Goal: Task Accomplishment & Management: Manage account settings

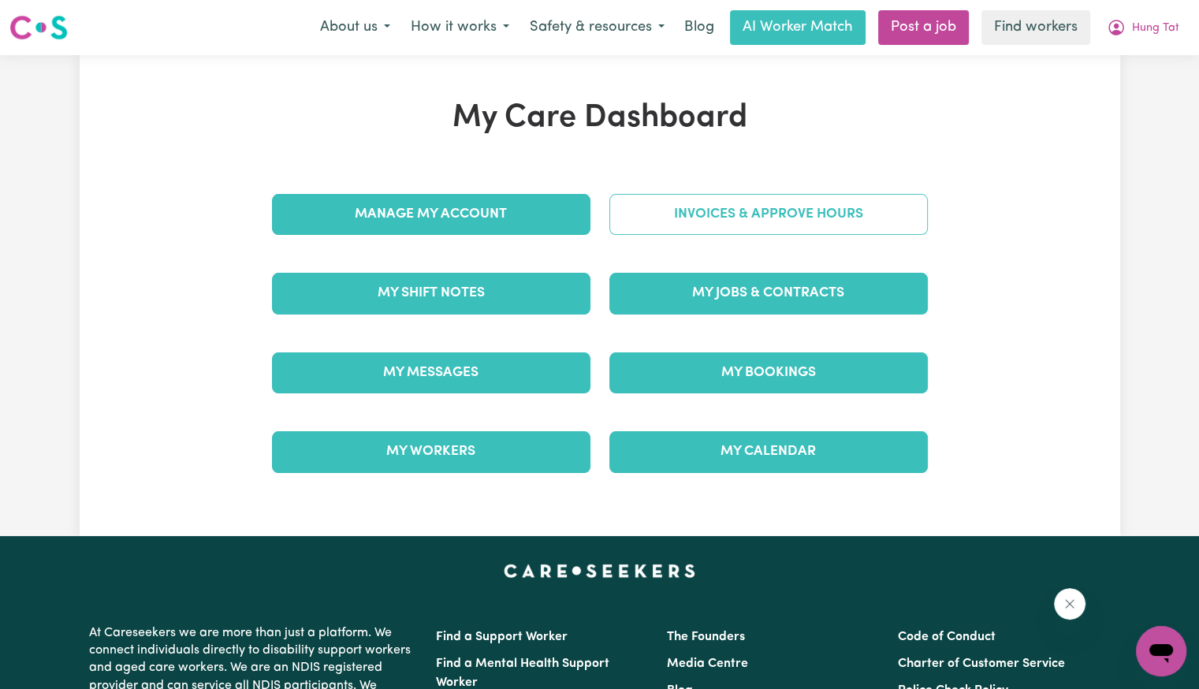
click at [717, 217] on link "Invoices & Approve Hours" at bounding box center [768, 214] width 319 height 41
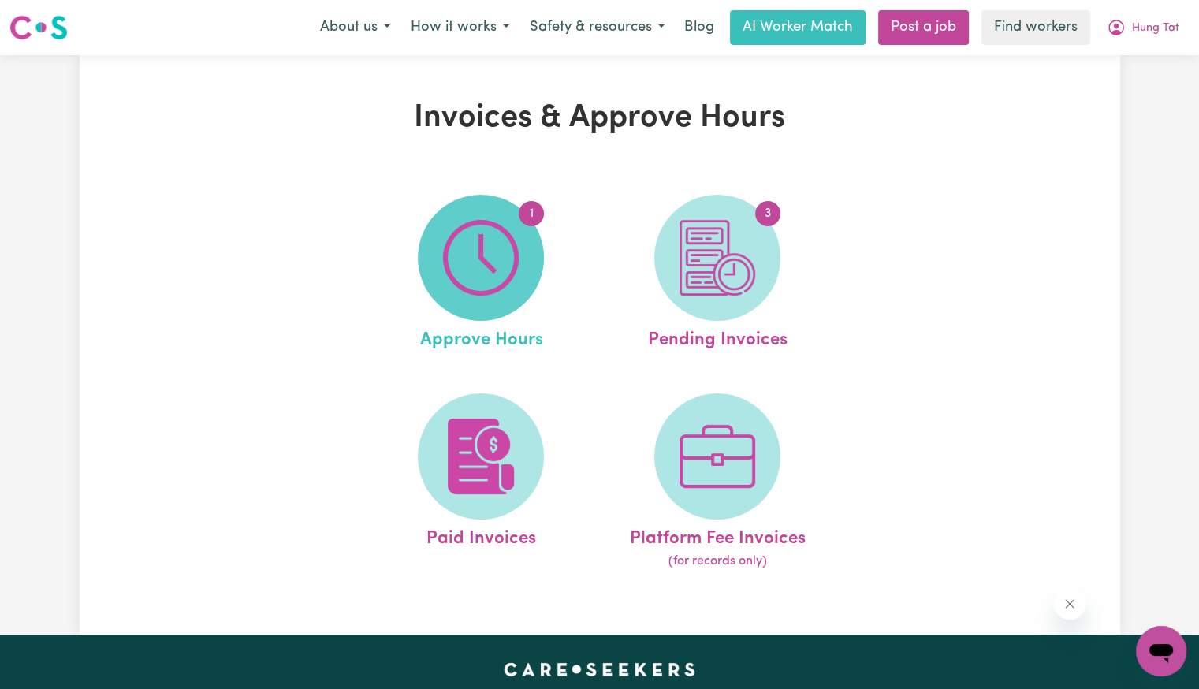
click at [492, 249] on img at bounding box center [481, 258] width 76 height 76
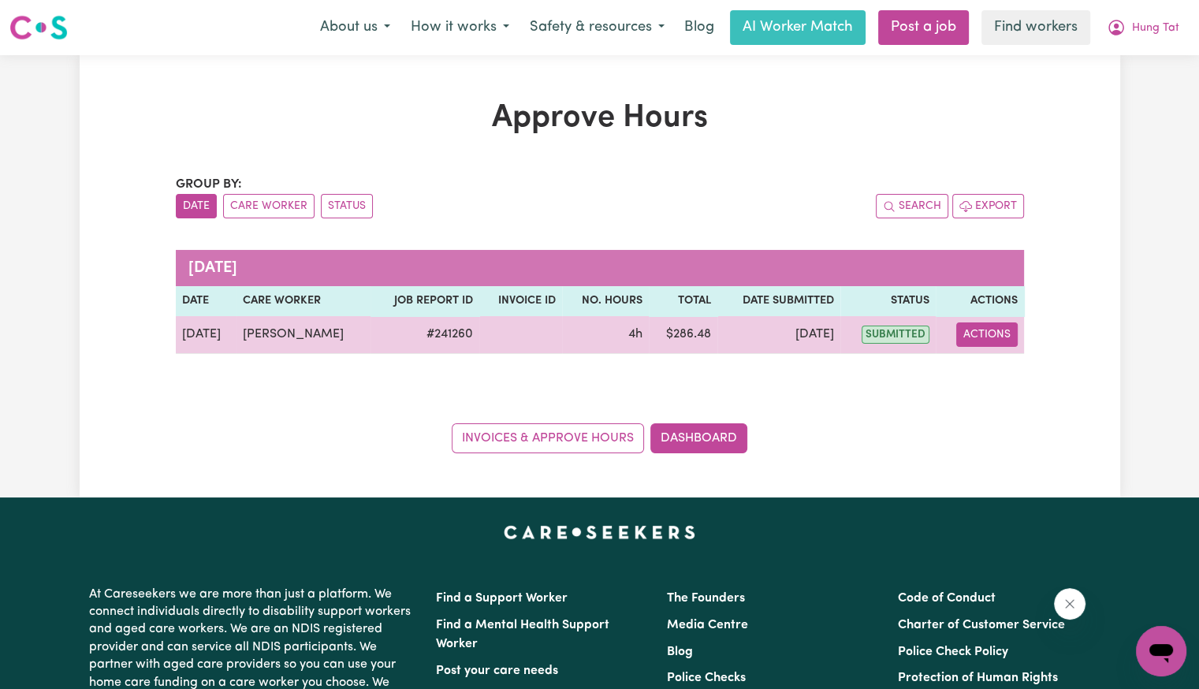
click at [998, 335] on button "Actions" at bounding box center [986, 334] width 61 height 24
click at [1012, 363] on link "View Job Report" at bounding box center [1027, 371] width 135 height 32
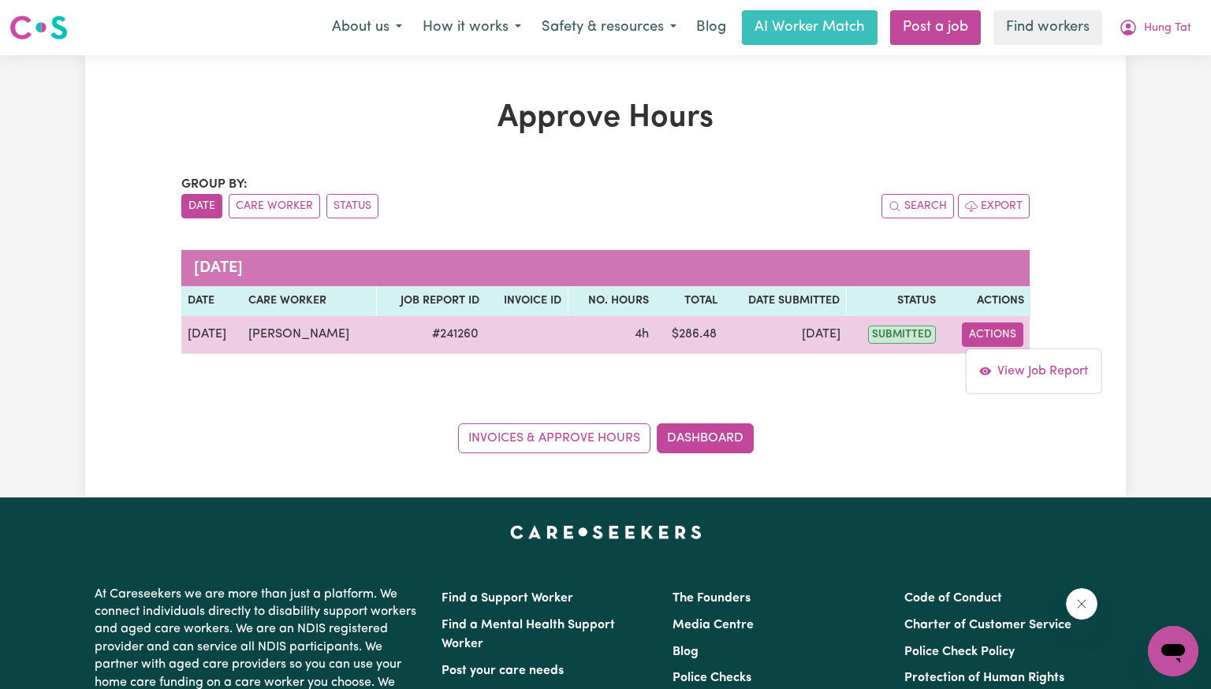
select select "pm"
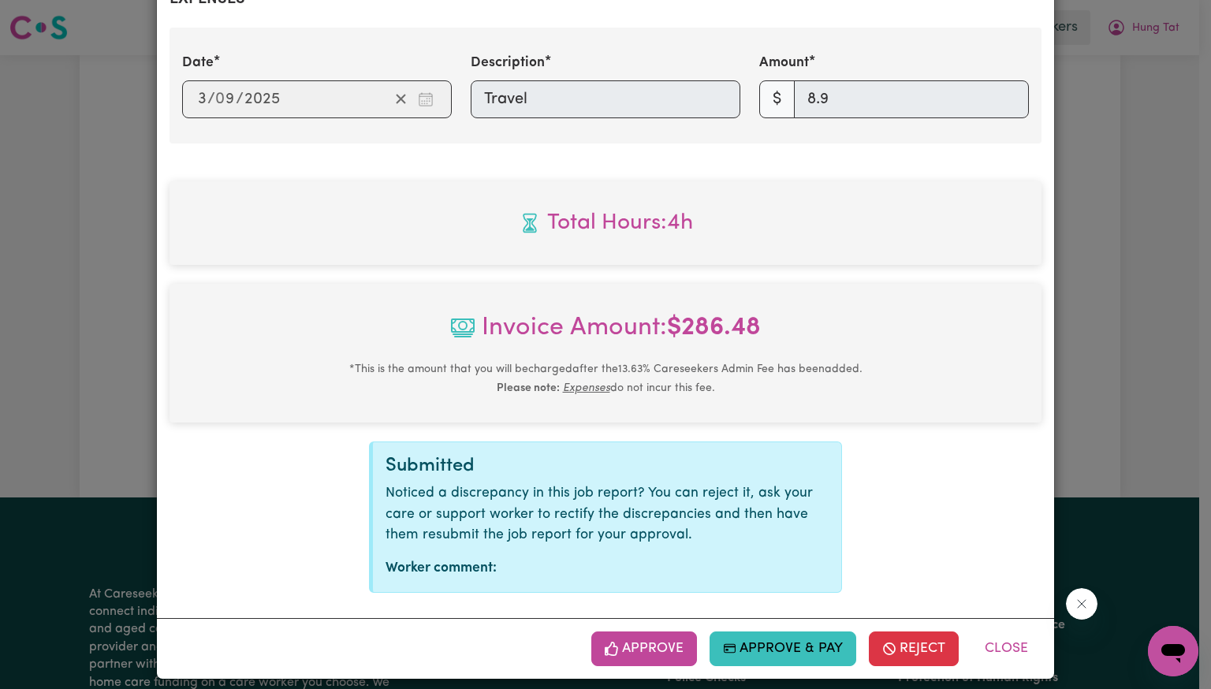
scroll to position [643, 0]
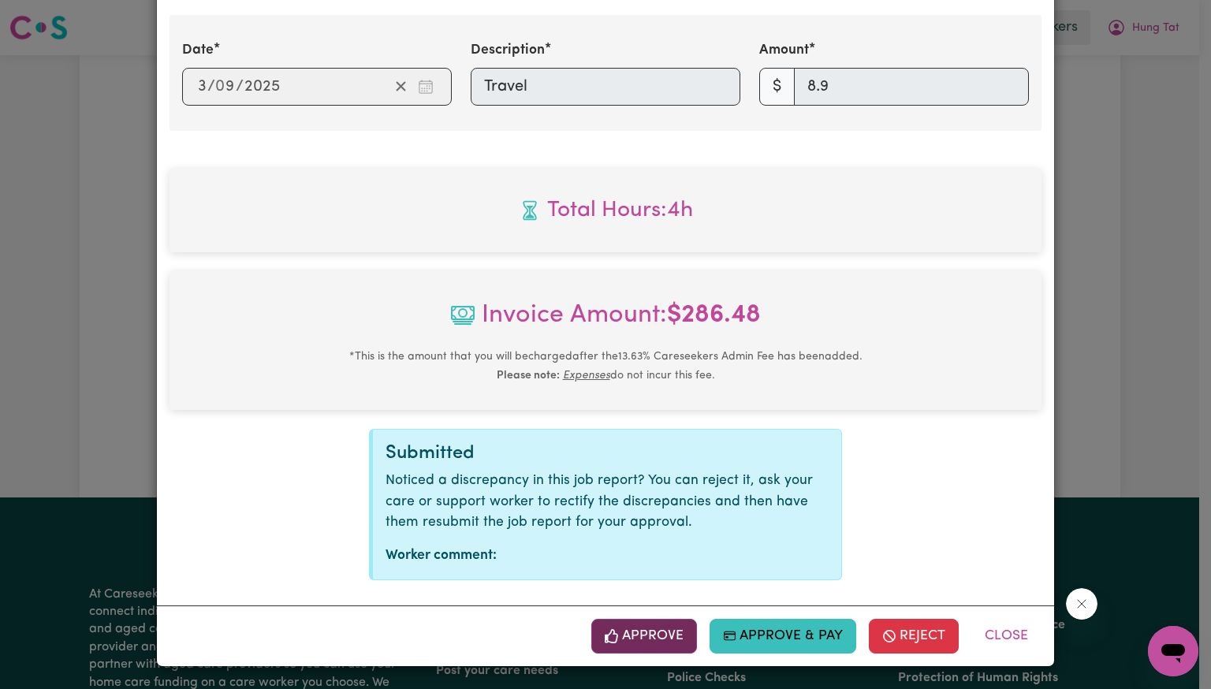
click at [645, 638] on button "Approve" at bounding box center [644, 636] width 106 height 35
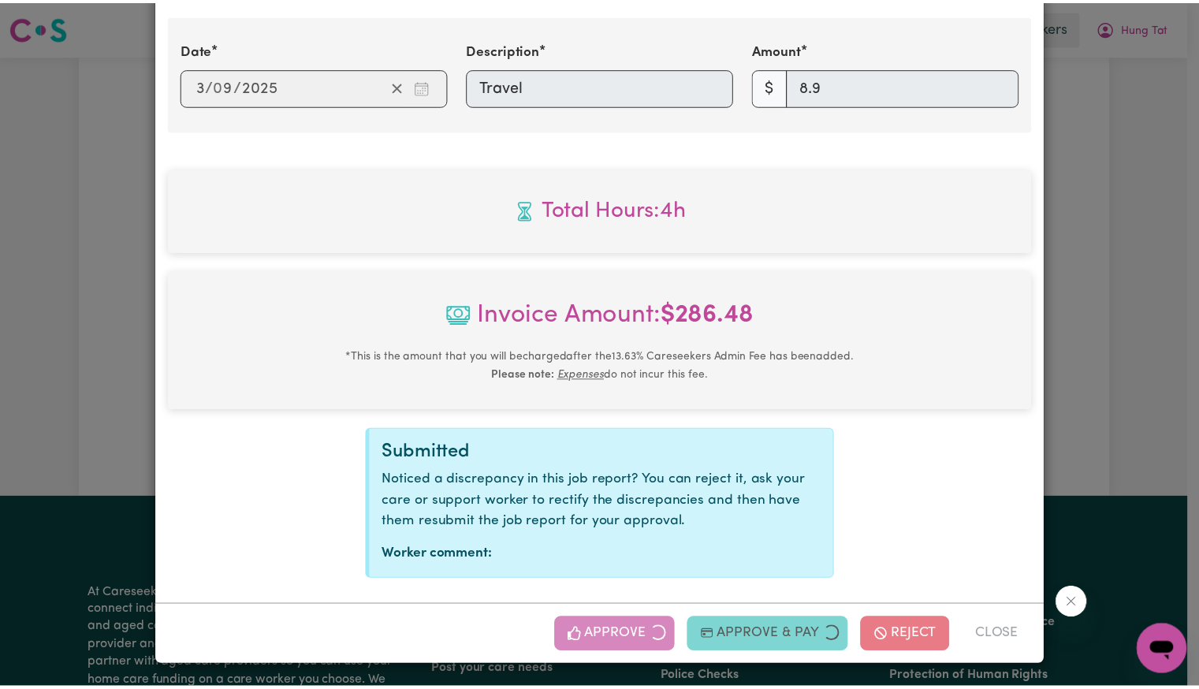
scroll to position [389, 0]
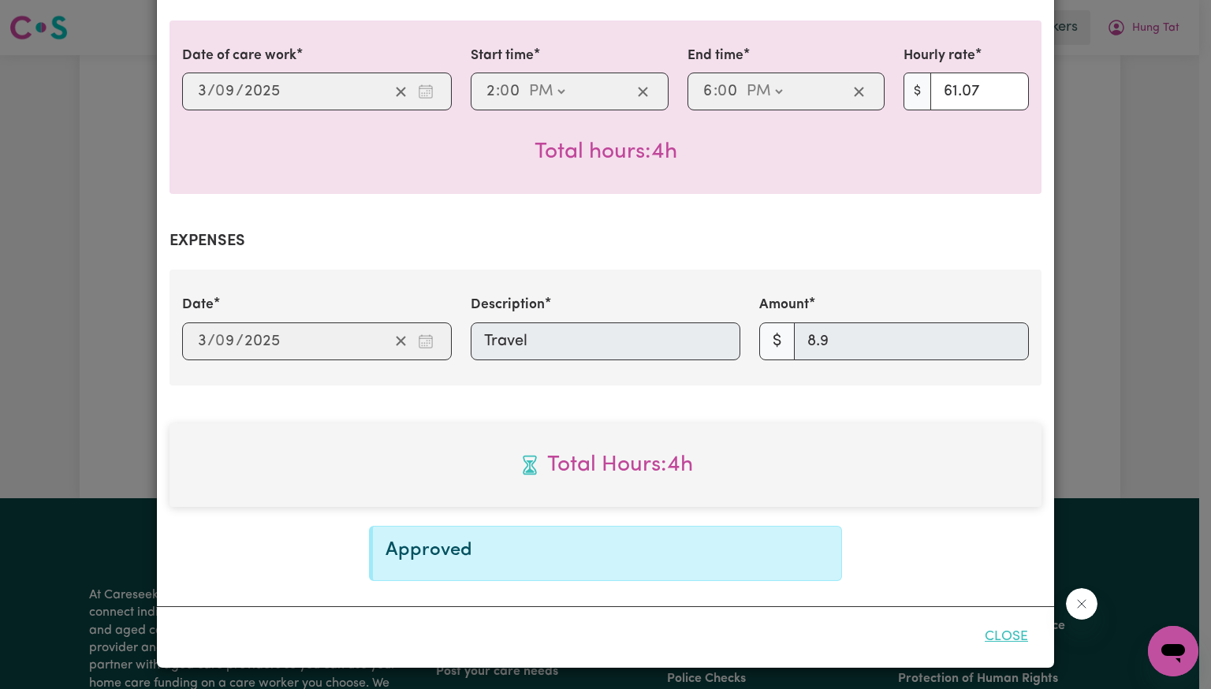
click at [993, 634] on button "Close" at bounding box center [1006, 637] width 70 height 35
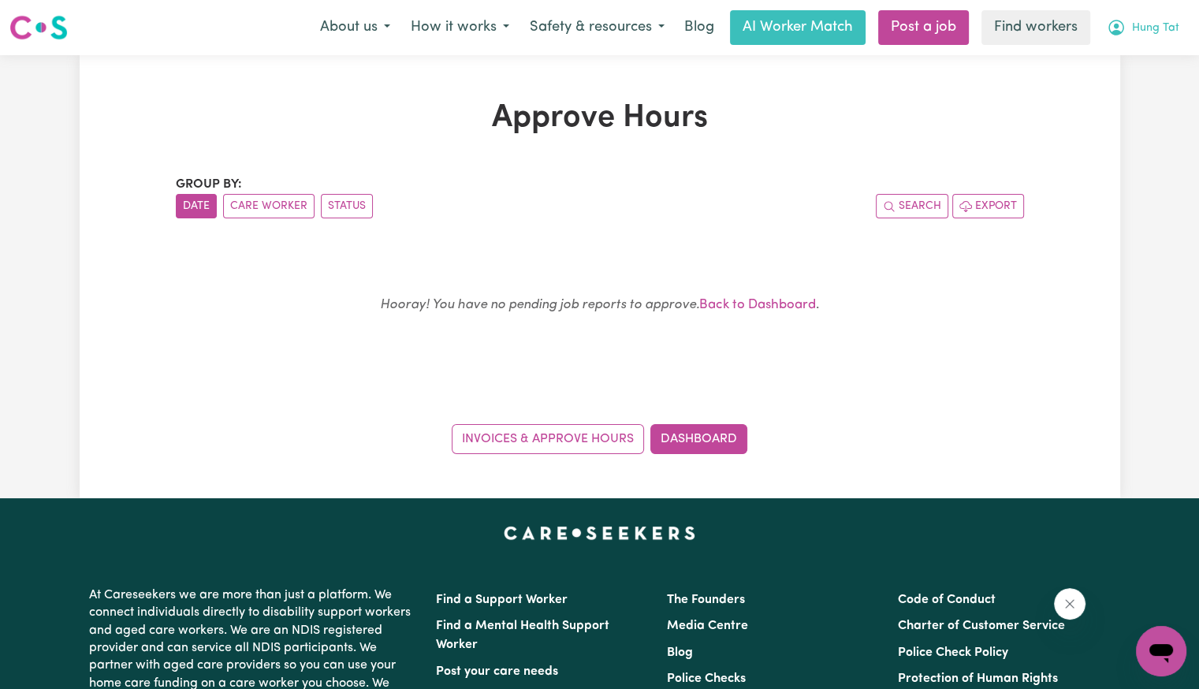
click at [1141, 35] on span "Hung Tat" at bounding box center [1155, 28] width 47 height 17
click at [1123, 90] on link "Logout" at bounding box center [1126, 91] width 125 height 30
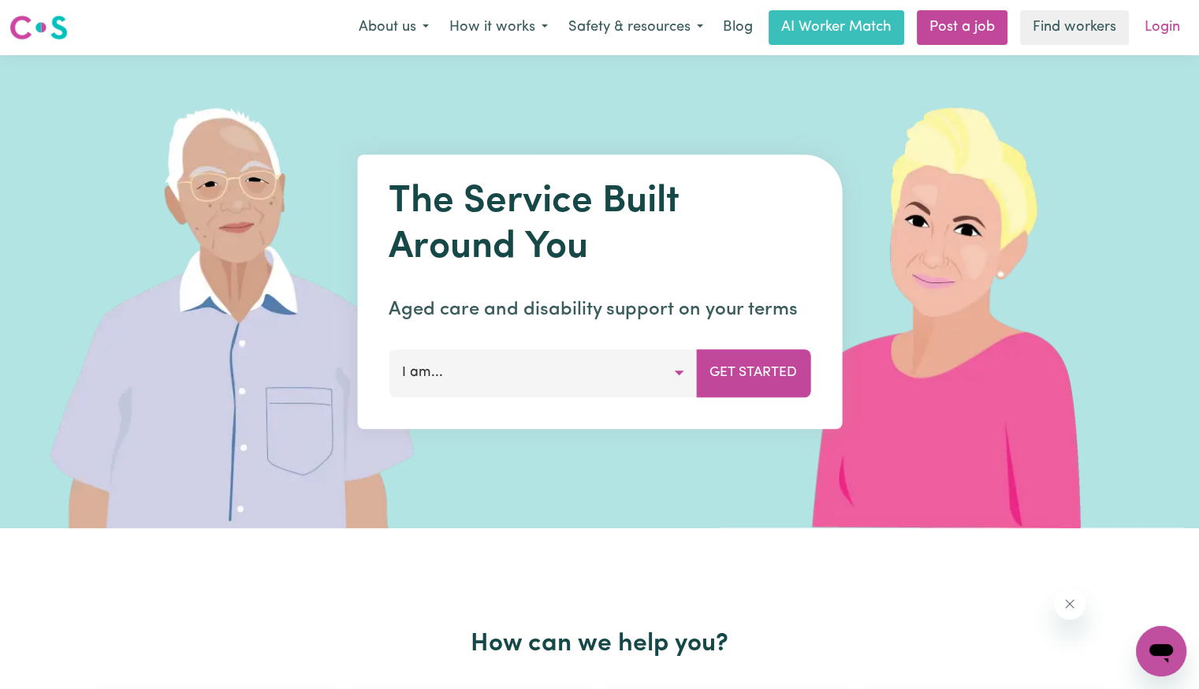
click at [1155, 32] on link "Login" at bounding box center [1162, 27] width 54 height 35
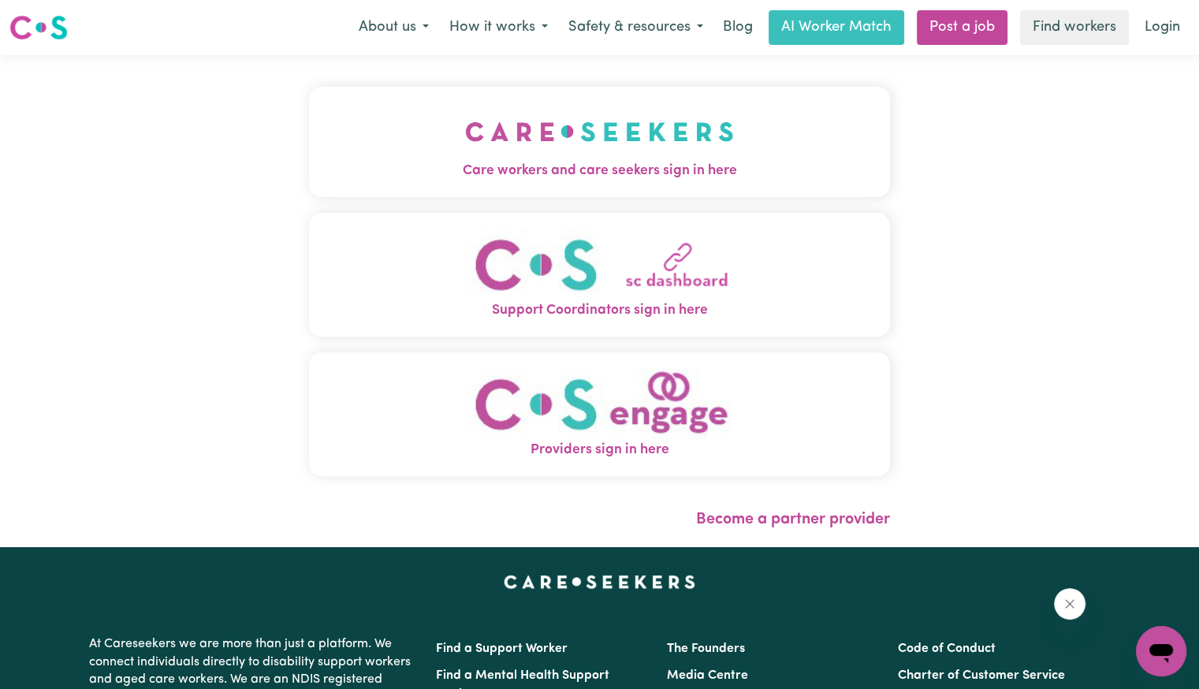
click at [527, 150] on img "Care workers and care seekers sign in here" at bounding box center [599, 131] width 269 height 58
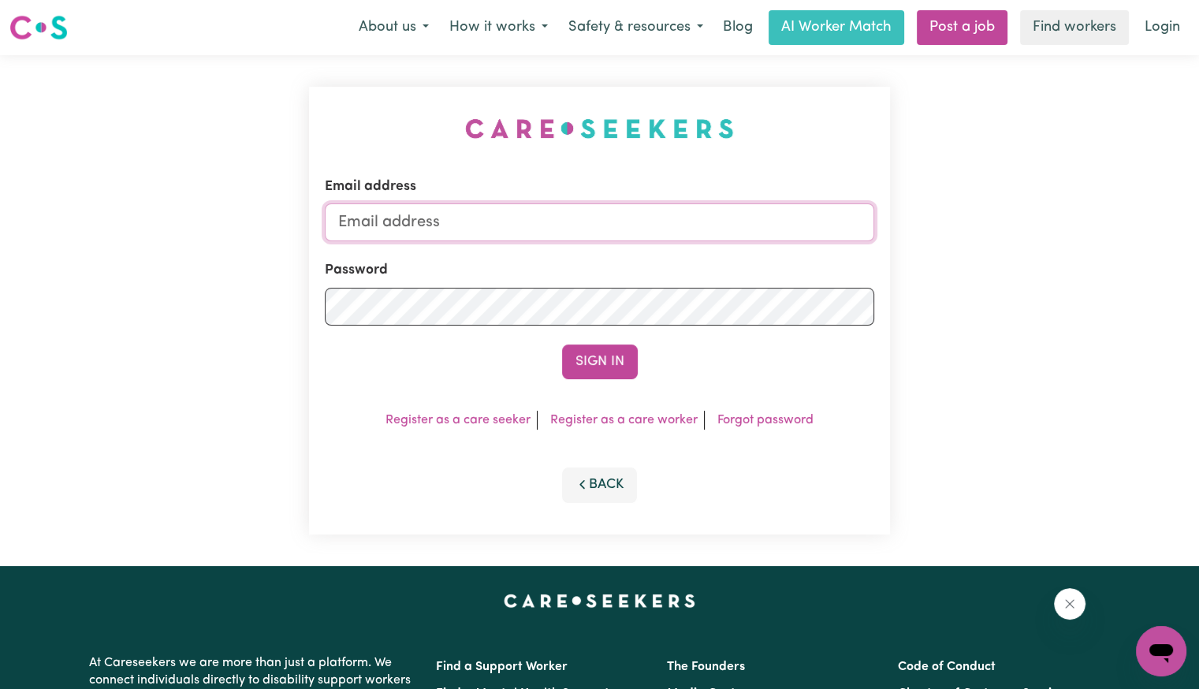
click at [520, 217] on input "Email address" at bounding box center [600, 222] width 550 height 38
type input "[EMAIL_ADDRESS][DOMAIN_NAME]"
click at [562, 345] on button "Sign In" at bounding box center [600, 362] width 76 height 35
